Goal: Register for event/course

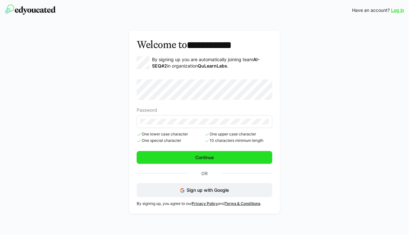
click at [208, 156] on span "Continue" at bounding box center [204, 157] width 21 height 6
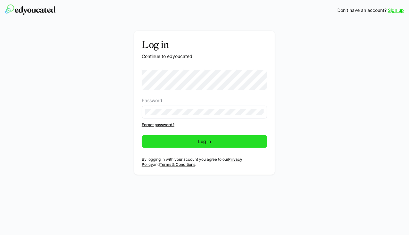
click at [211, 144] on span "Log in" at bounding box center [204, 141] width 15 height 6
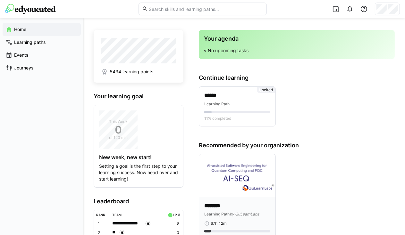
click at [220, 194] on img at bounding box center [237, 175] width 76 height 43
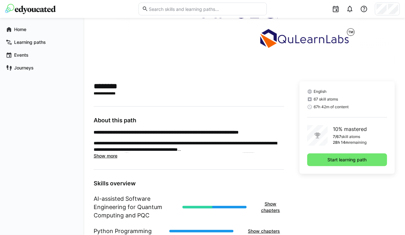
scroll to position [97, 0]
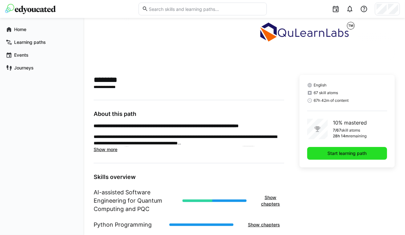
click at [346, 152] on span "Start learning path" at bounding box center [346, 153] width 41 height 6
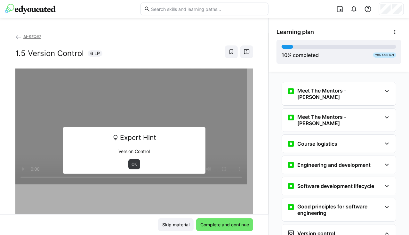
scroll to position [109, 0]
